Goal: Contribute content

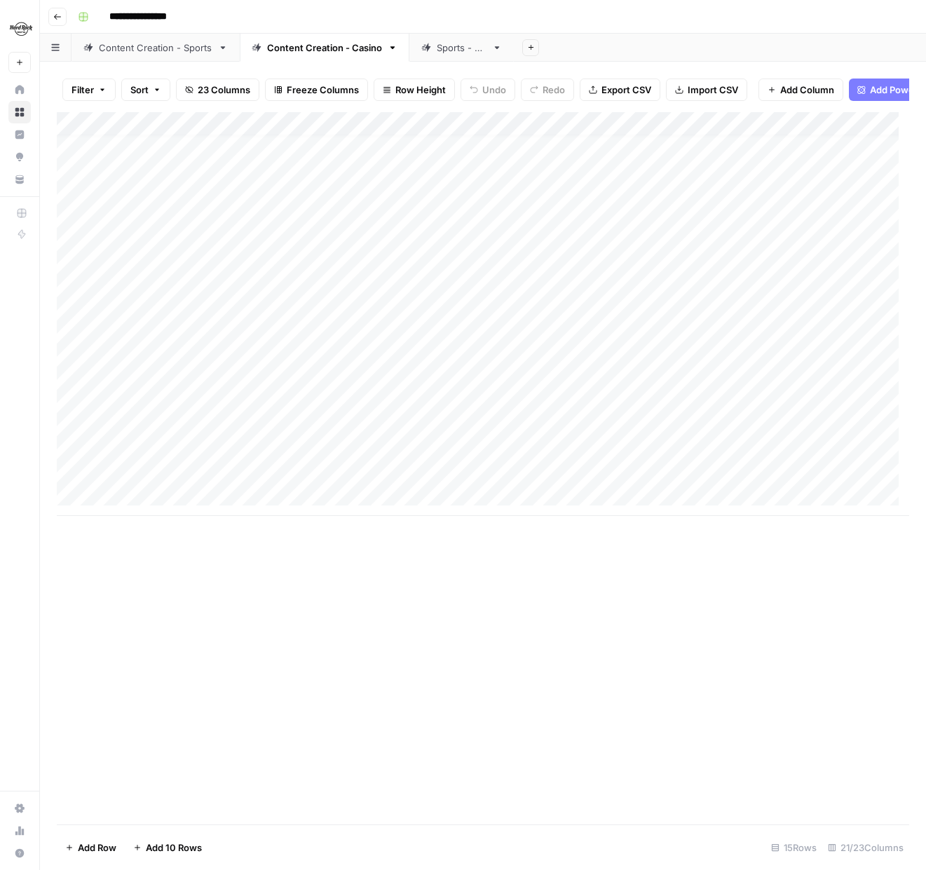
scroll to position [11, 0]
click at [133, 507] on div "Add Column" at bounding box center [483, 314] width 853 height 404
click at [135, 507] on textarea at bounding box center [217, 506] width 224 height 20
type textarea "**********"
click at [146, 614] on div "Add Column" at bounding box center [483, 468] width 853 height 712
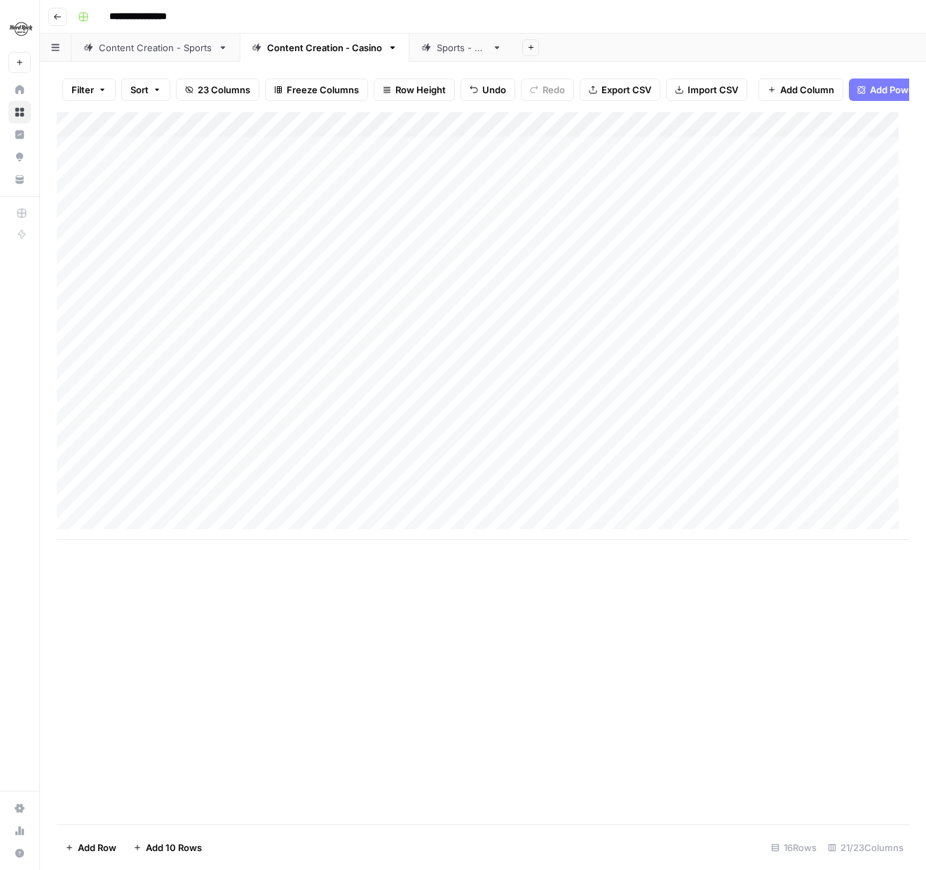
click at [381, 503] on div "Add Column" at bounding box center [483, 326] width 853 height 428
click at [703, 477] on div "Add Column" at bounding box center [483, 326] width 853 height 428
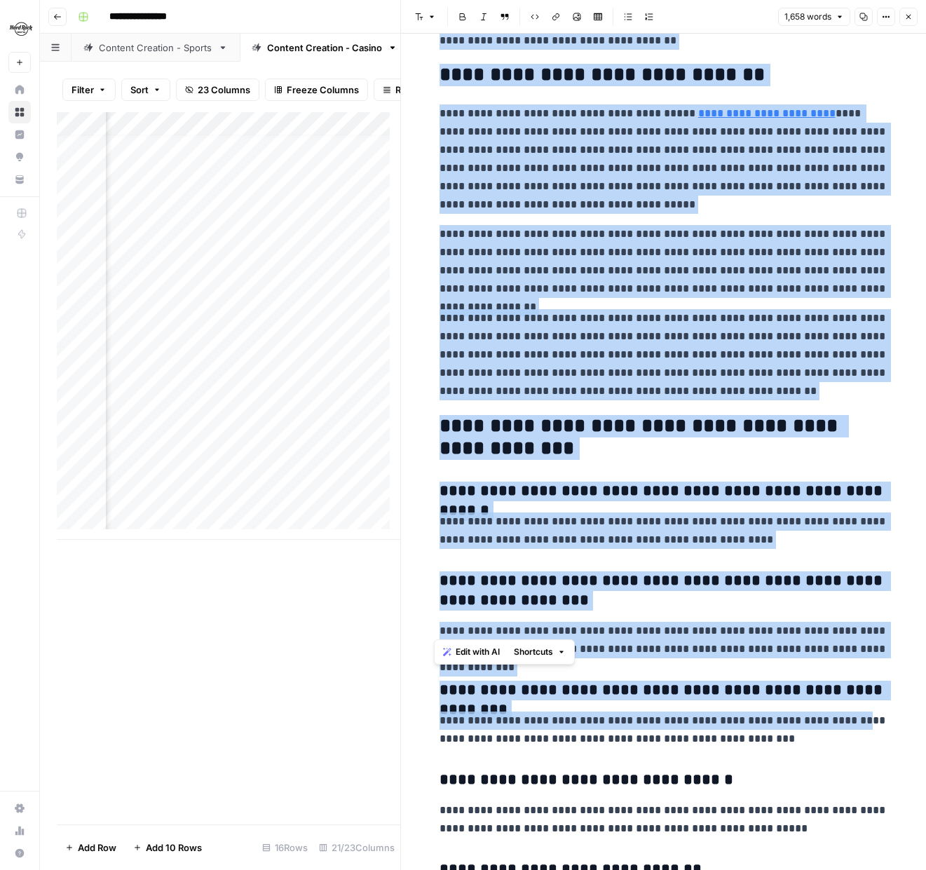
scroll to position [2697, 0]
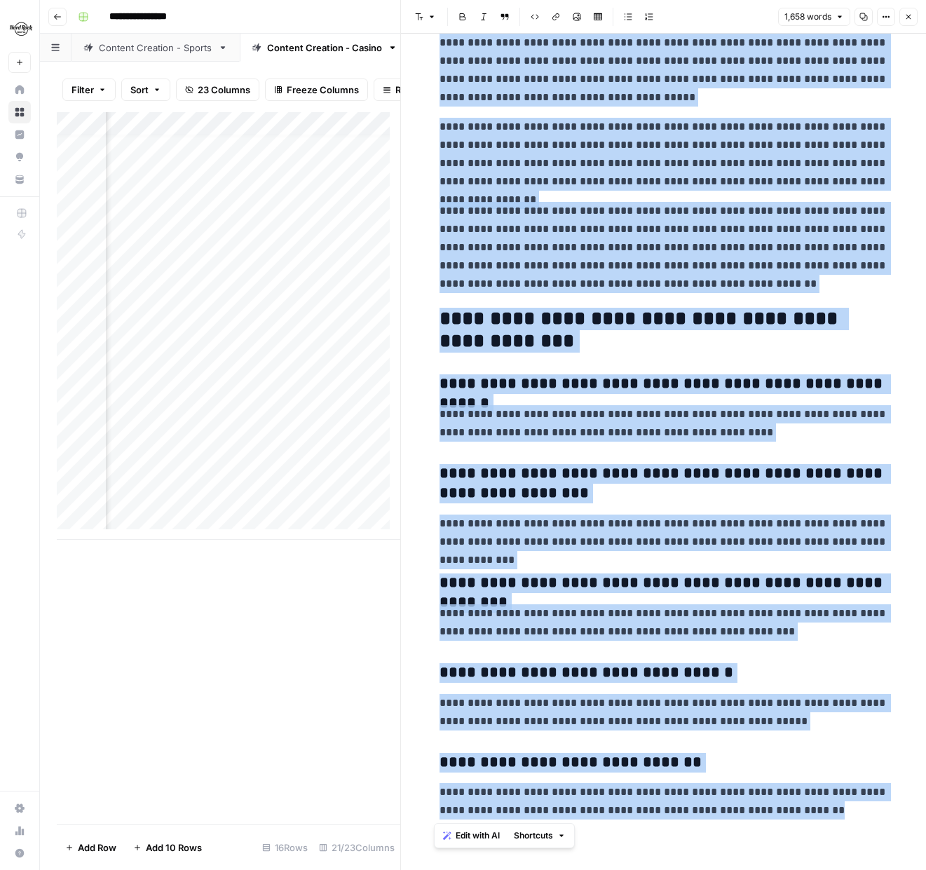
drag, startPoint x: 435, startPoint y: 66, endPoint x: 895, endPoint y: 819, distance: 882.3
copy div "**********"
click at [910, 8] on button "Close" at bounding box center [909, 17] width 18 height 18
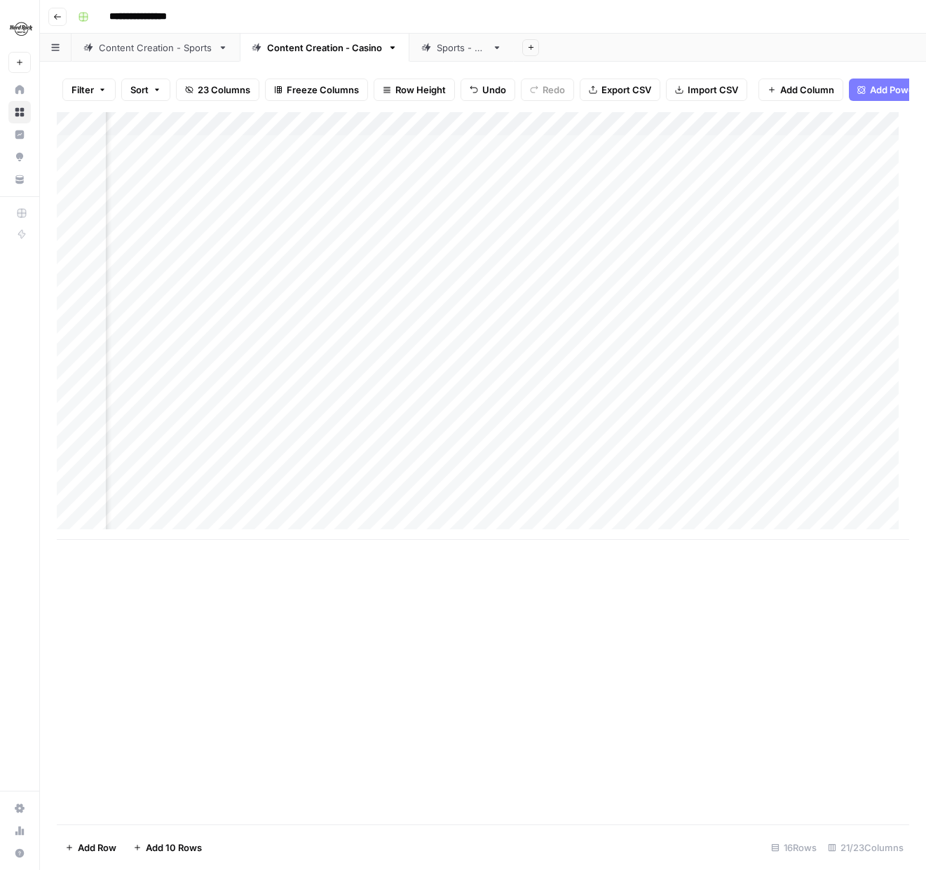
scroll to position [0, 1793]
click at [714, 181] on div "Add Column" at bounding box center [483, 326] width 853 height 428
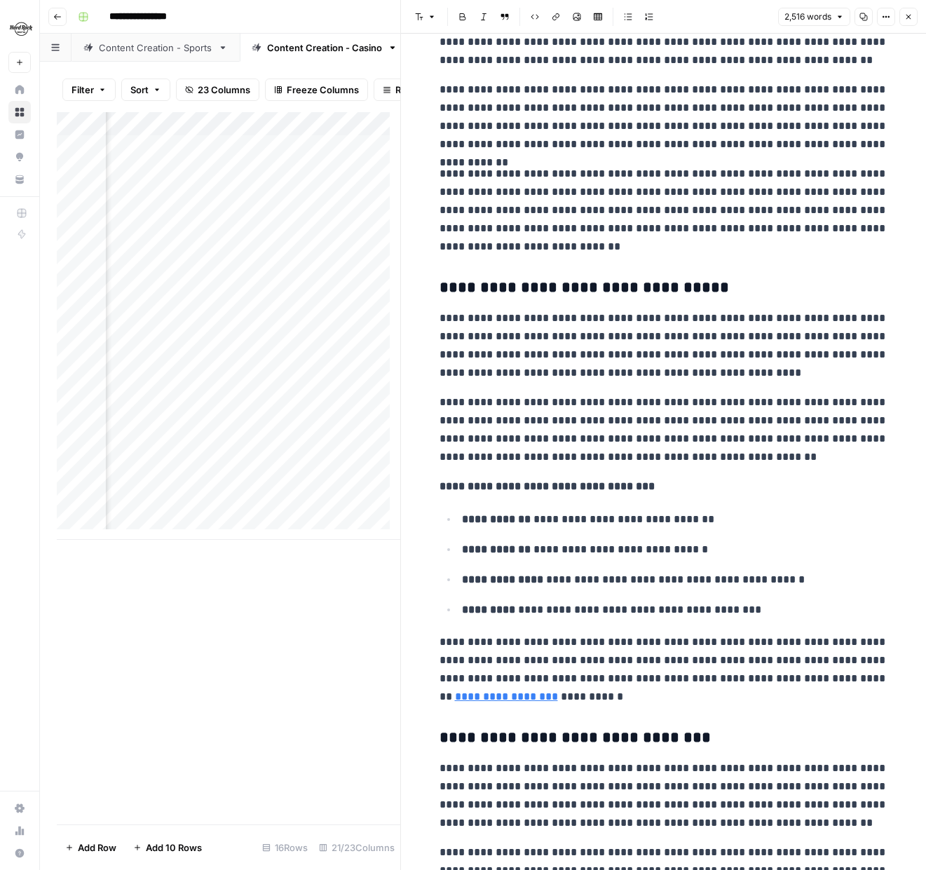
scroll to position [701, 0]
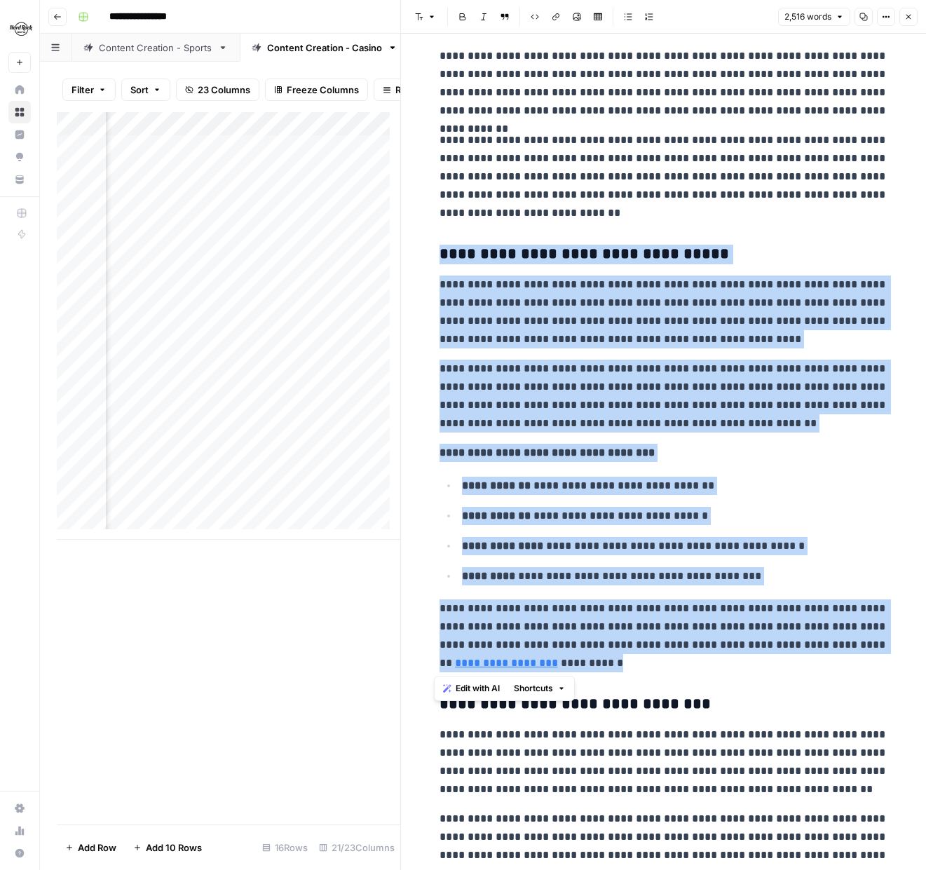
drag, startPoint x: 592, startPoint y: 663, endPoint x: 430, endPoint y: 254, distance: 439.9
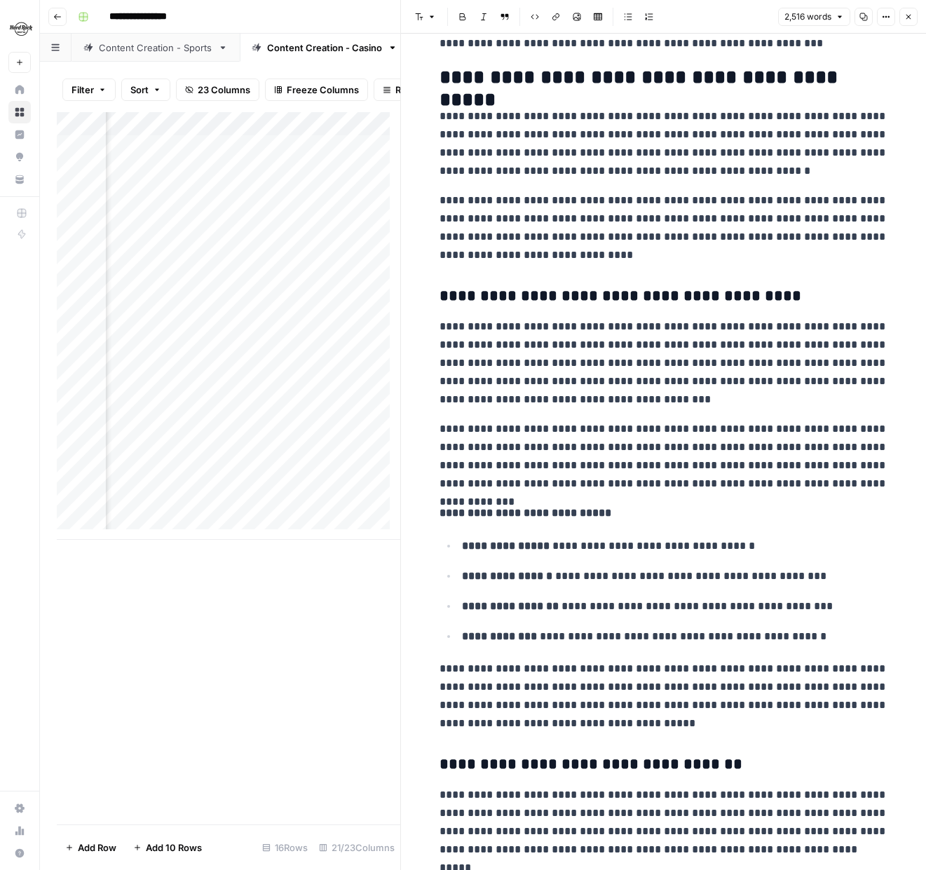
scroll to position [1823, 0]
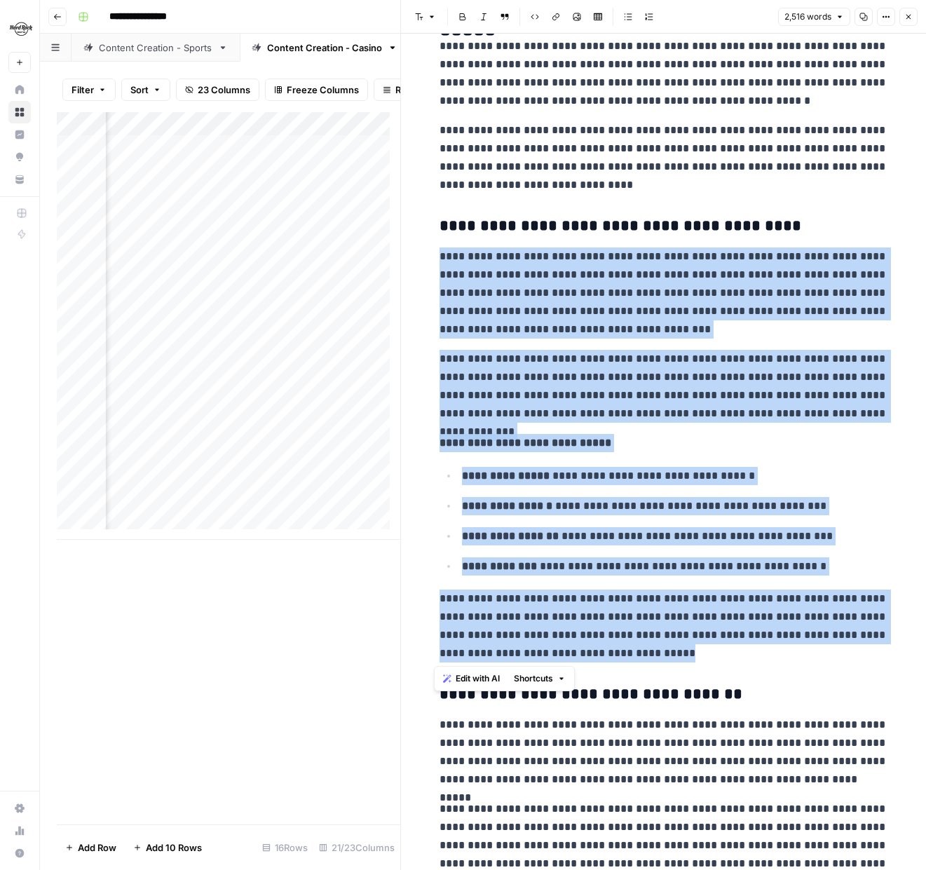
drag, startPoint x: 655, startPoint y: 654, endPoint x: 407, endPoint y: 259, distance: 466.5
click at [407, 259] on div "**********" at bounding box center [663, 435] width 526 height 870
copy div "**********"
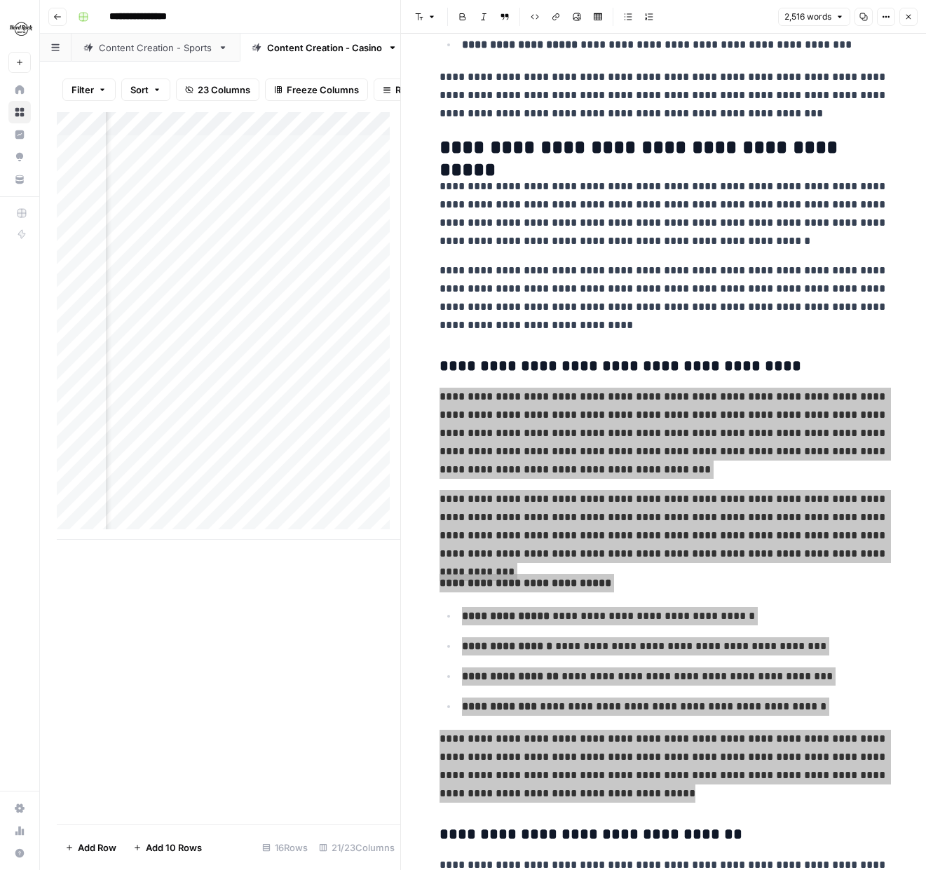
scroll to position [1753, 0]
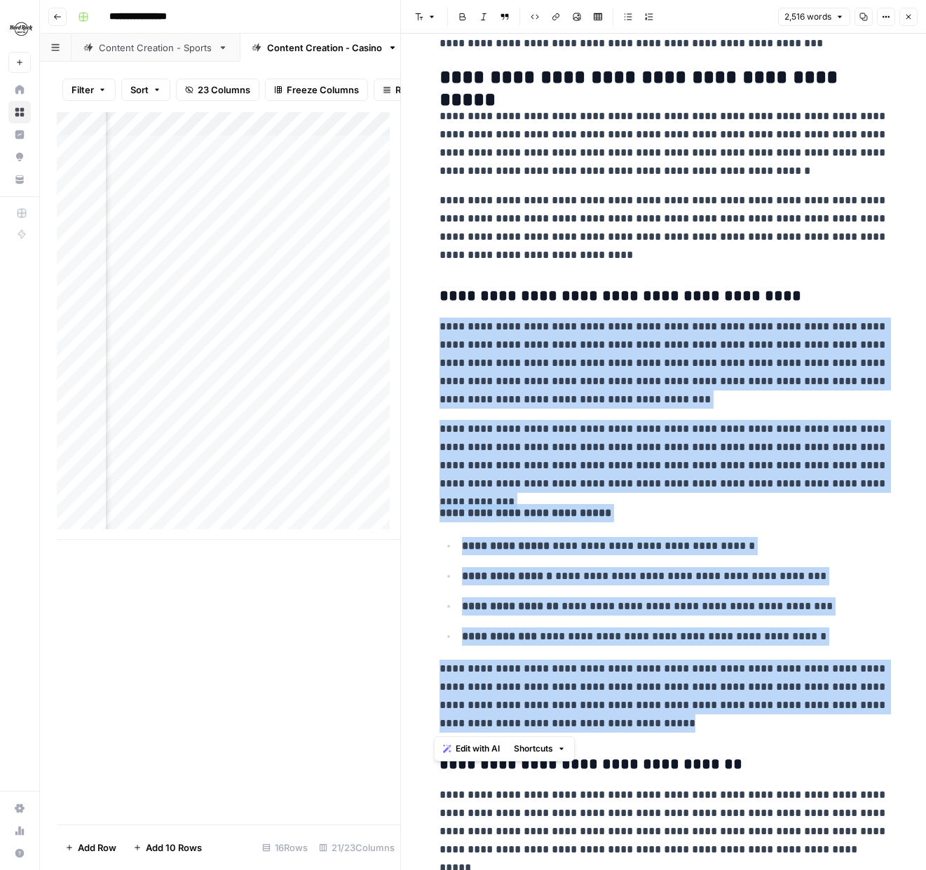
copy div "**********"
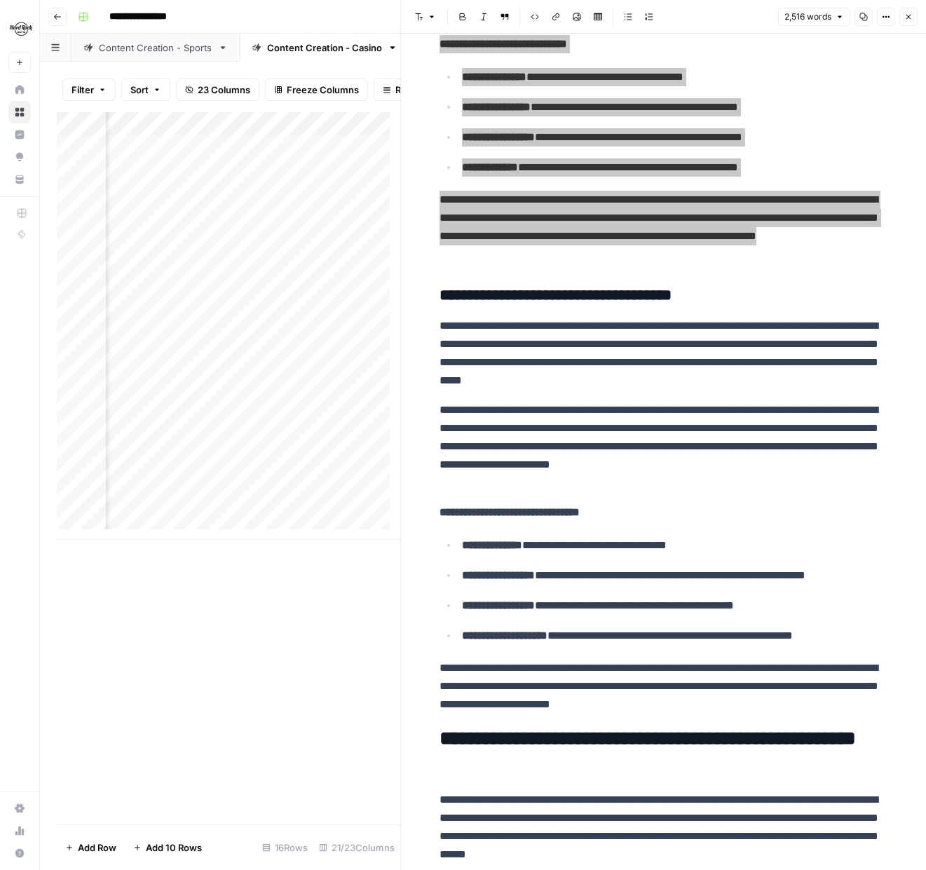
scroll to position [2244, 0]
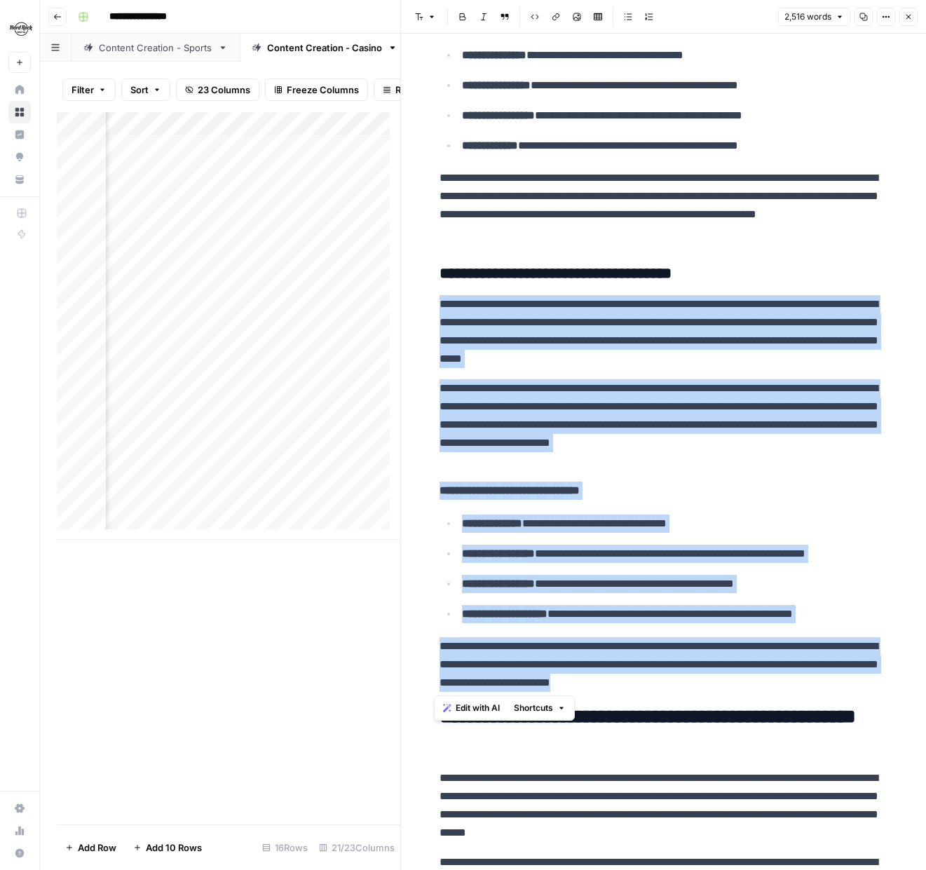
drag, startPoint x: 435, startPoint y: 303, endPoint x: 810, endPoint y: 681, distance: 532.9
click at [810, 681] on div "**********" at bounding box center [664, 676] width 466 height 5727
copy div "**********"
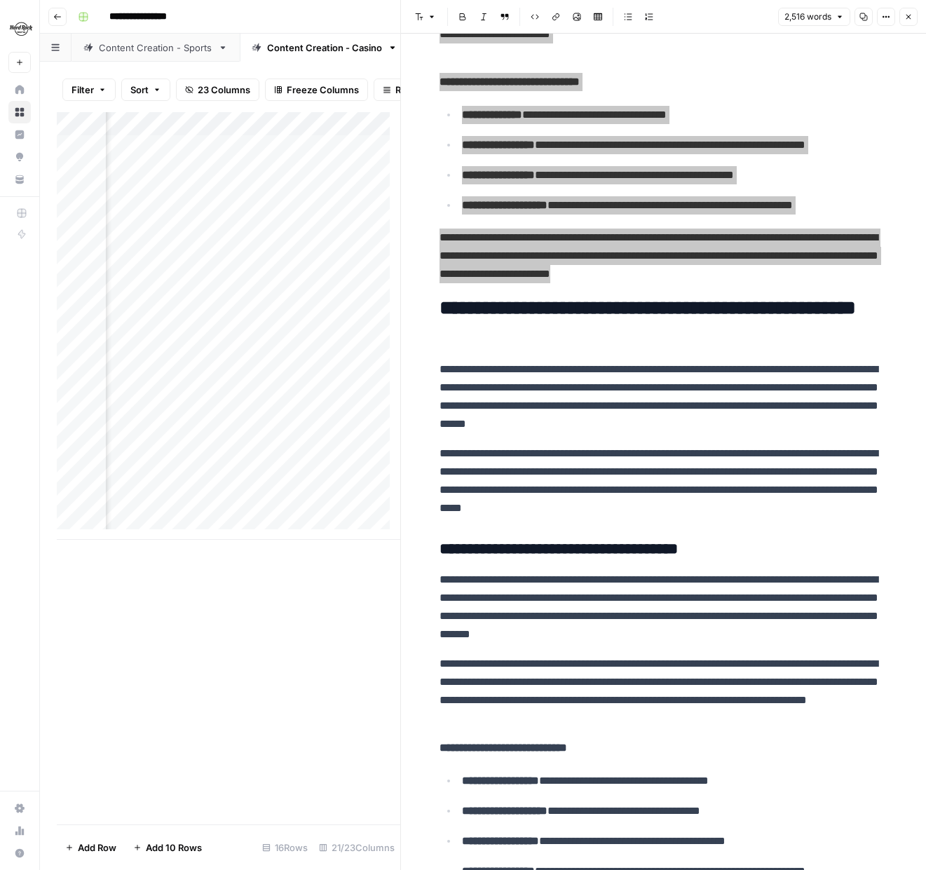
scroll to position [2594, 0]
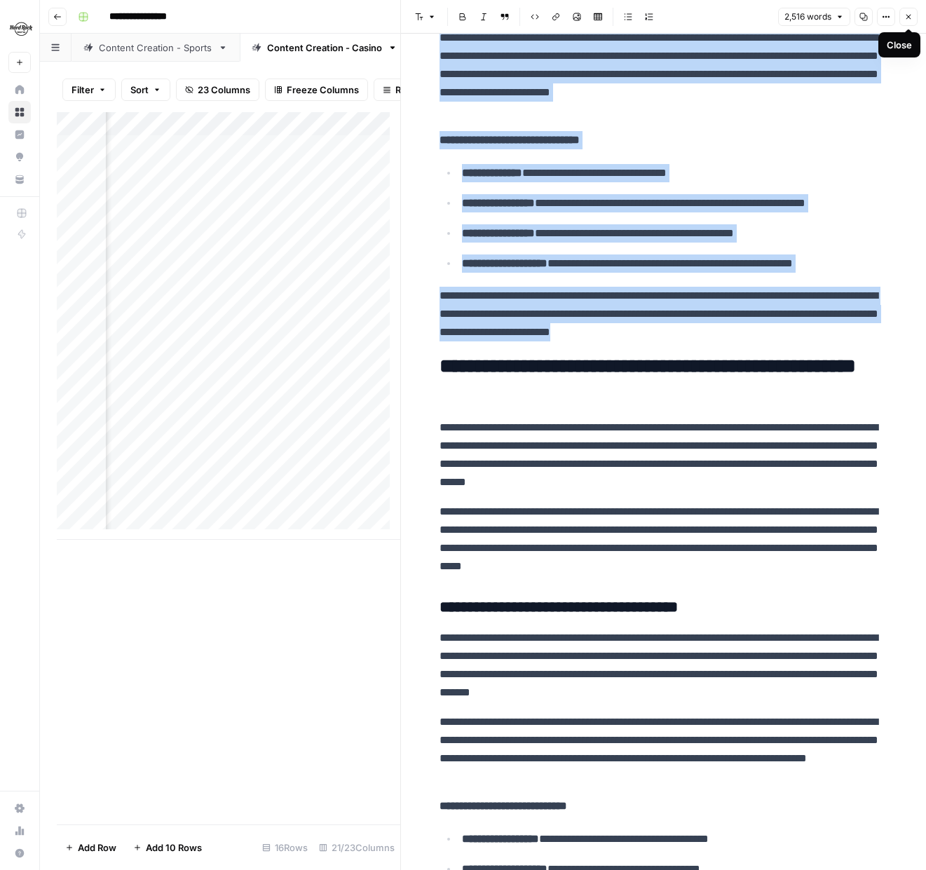
click at [909, 19] on icon "button" at bounding box center [908, 17] width 8 height 8
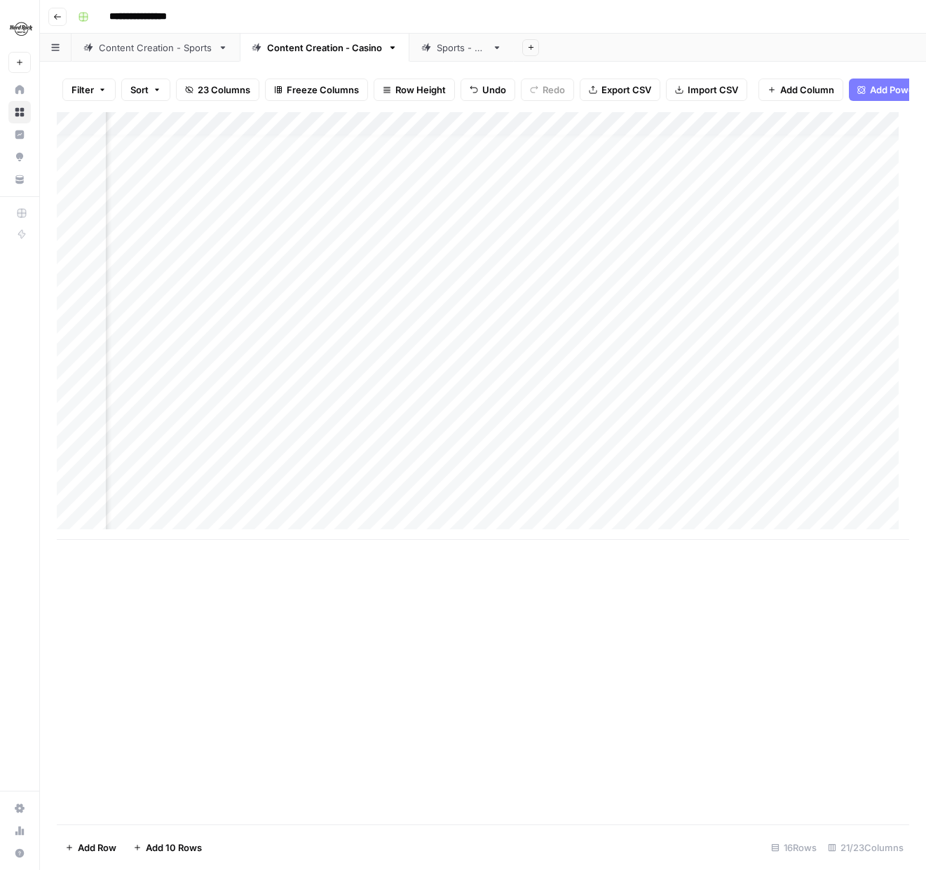
scroll to position [11, 1843]
click at [683, 475] on div "Add Column" at bounding box center [483, 326] width 853 height 428
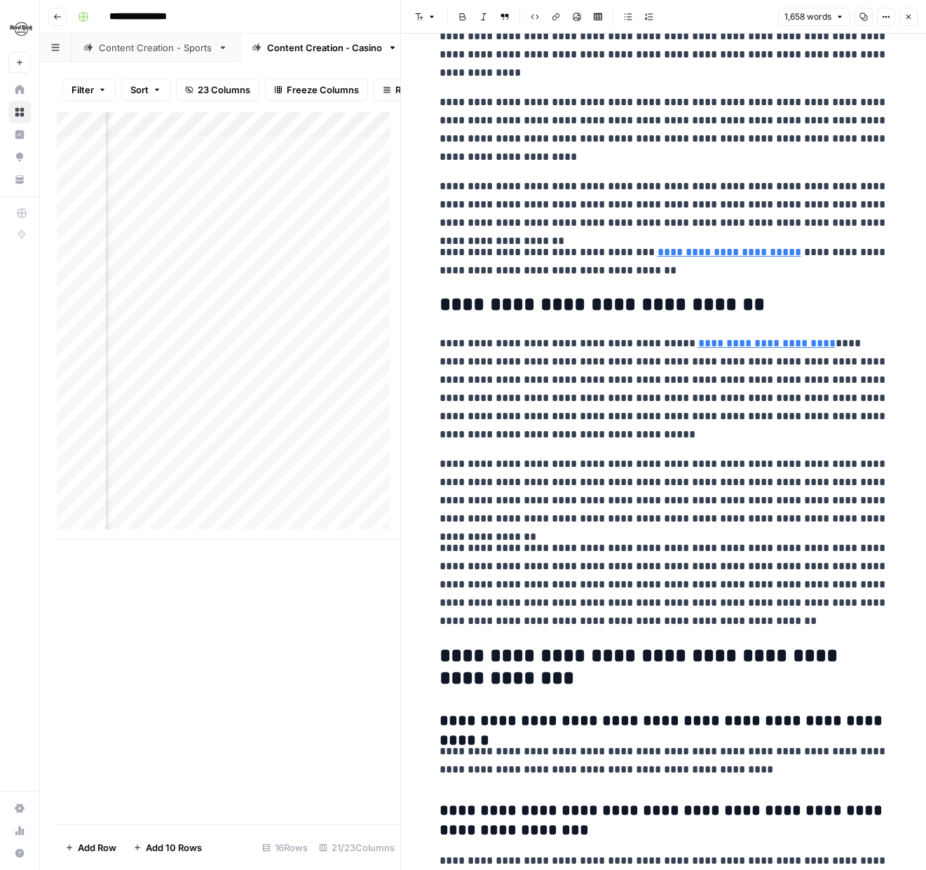
scroll to position [2384, 0]
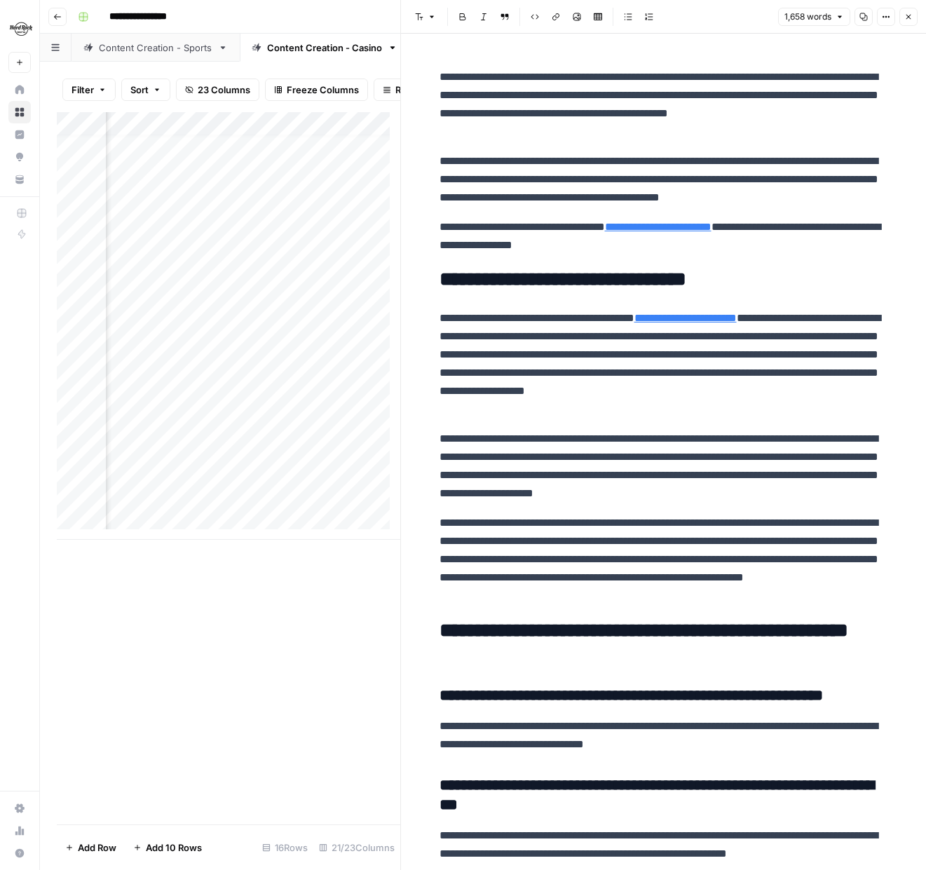
drag, startPoint x: 222, startPoint y: 729, endPoint x: 231, endPoint y: 724, distance: 11.0
click at [223, 729] on div "Add Column" at bounding box center [229, 468] width 344 height 712
click at [910, 15] on icon "button" at bounding box center [908, 17] width 8 height 8
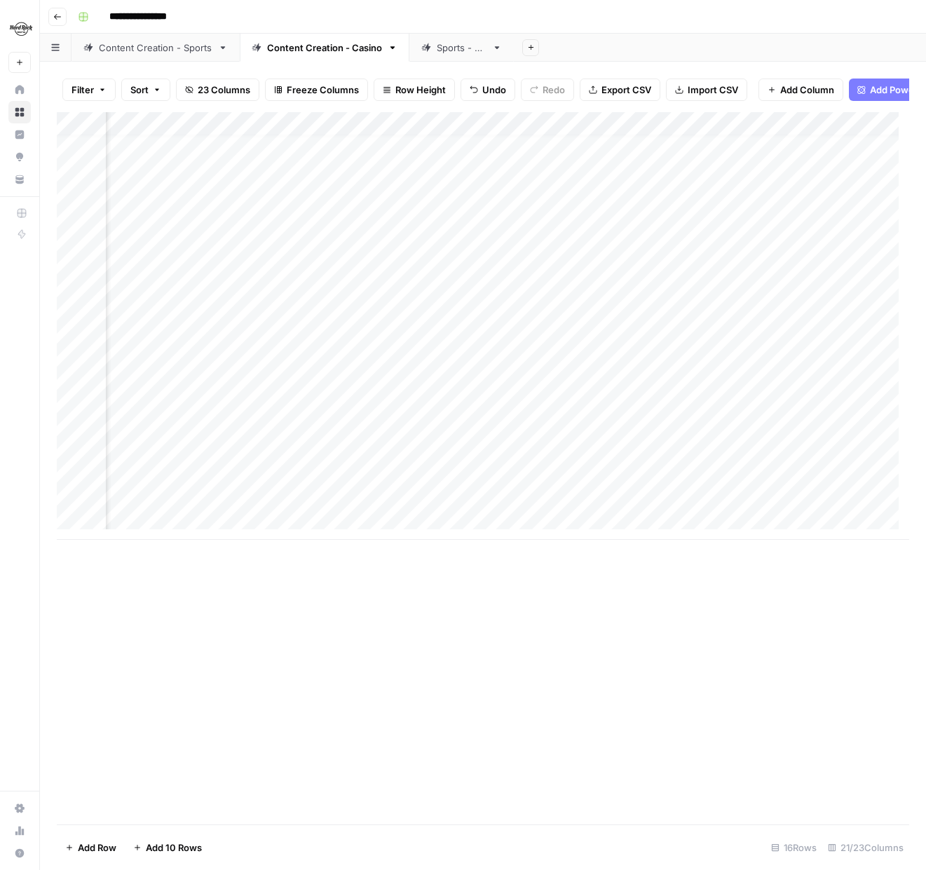
scroll to position [11, 0]
click at [564, 660] on div "Add Column" at bounding box center [483, 468] width 853 height 712
click at [721, 479] on div "Add Column" at bounding box center [483, 326] width 853 height 428
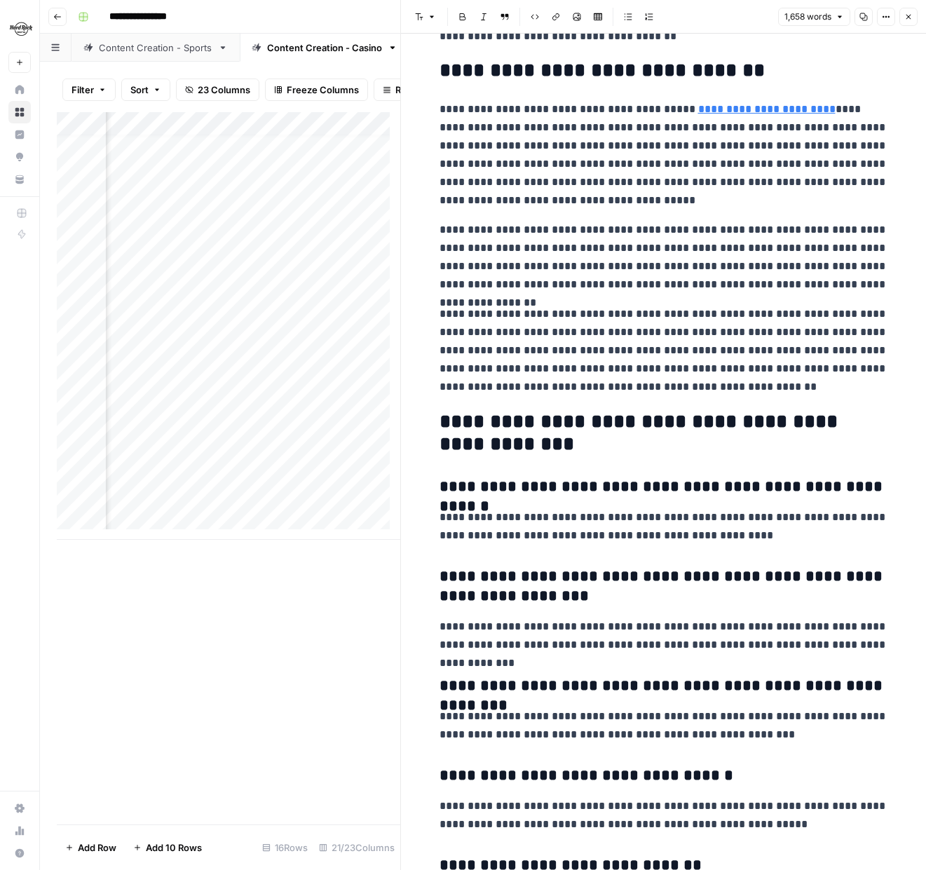
scroll to position [2594, 0]
